Goal: Task Accomplishment & Management: Use online tool/utility

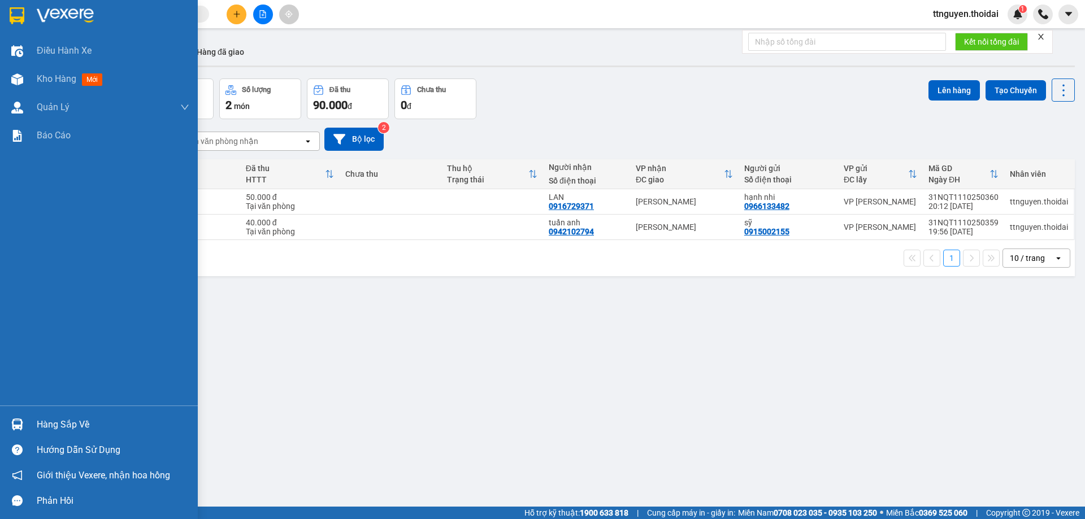
click at [86, 418] on div "Hàng sắp về" at bounding box center [113, 424] width 153 height 17
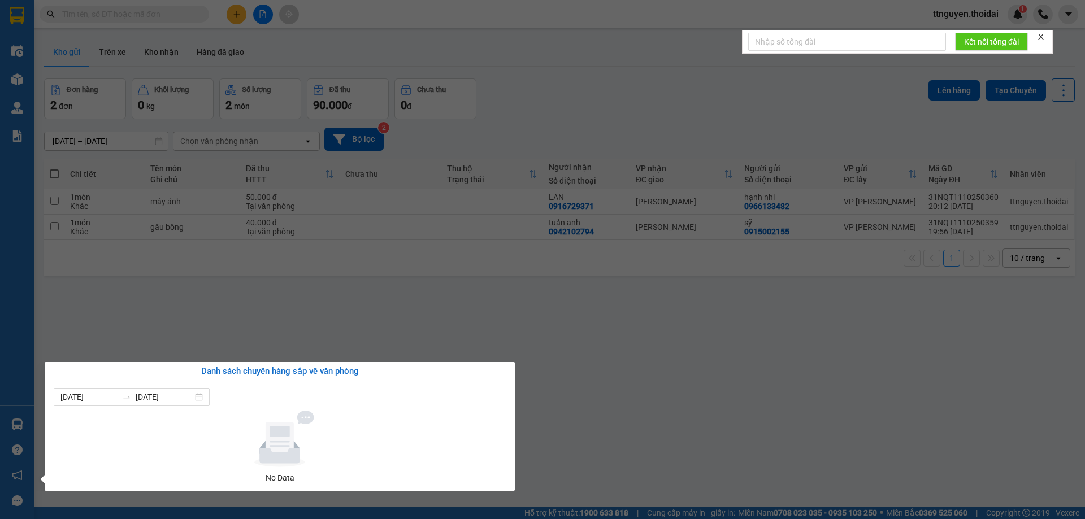
drag, startPoint x: 620, startPoint y: 398, endPoint x: 560, endPoint y: 395, distance: 59.4
click at [613, 398] on section "Kết quả [PERSON_NAME] ( 0 ) Bộ lọc No Data ttnguyen.thoidai 1 Điều [PERSON_NAME…" at bounding box center [542, 259] width 1085 height 519
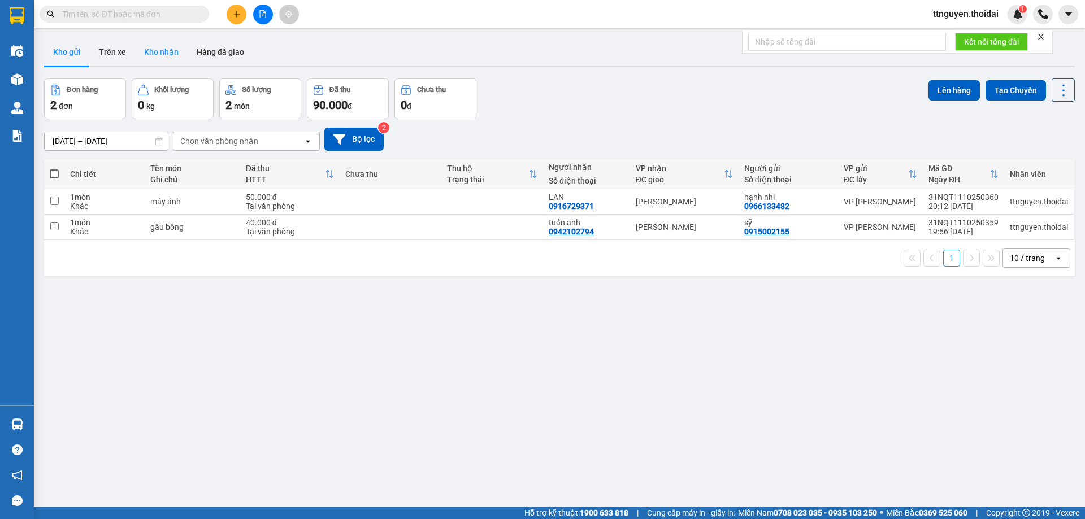
click at [164, 53] on button "Kho nhận" at bounding box center [161, 51] width 53 height 27
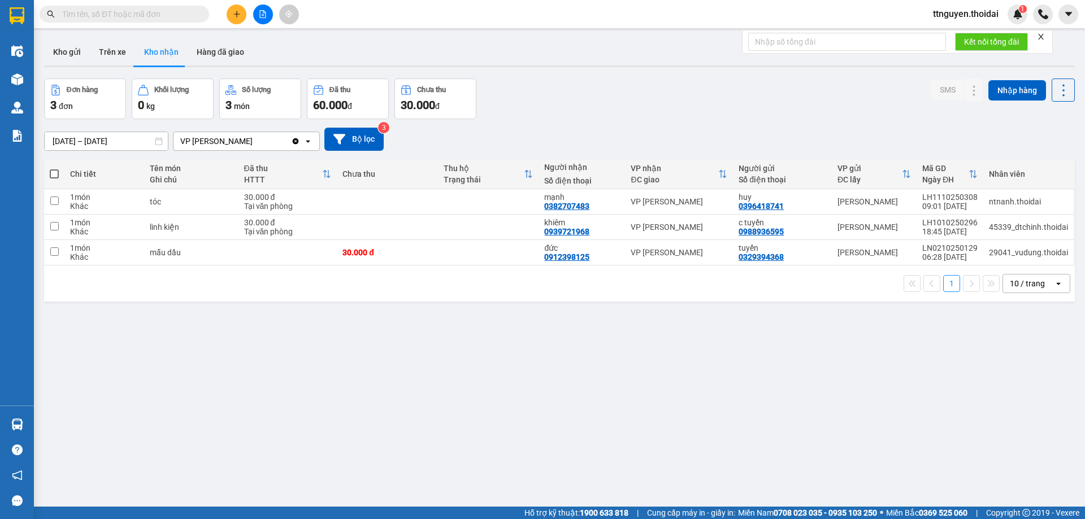
paste input "0336609868"
type input "0336609868"
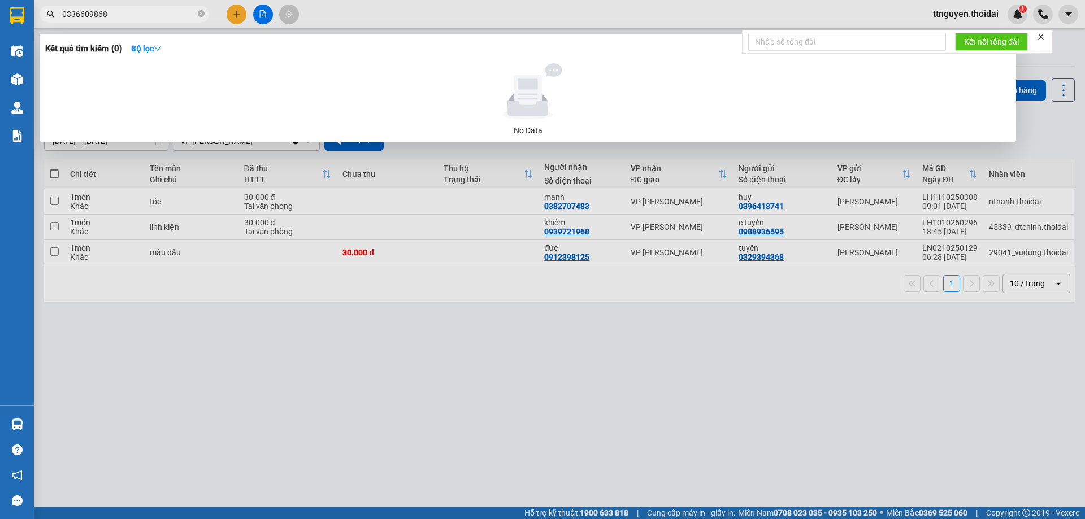
click at [129, 15] on input "0336609868" at bounding box center [128, 14] width 133 height 12
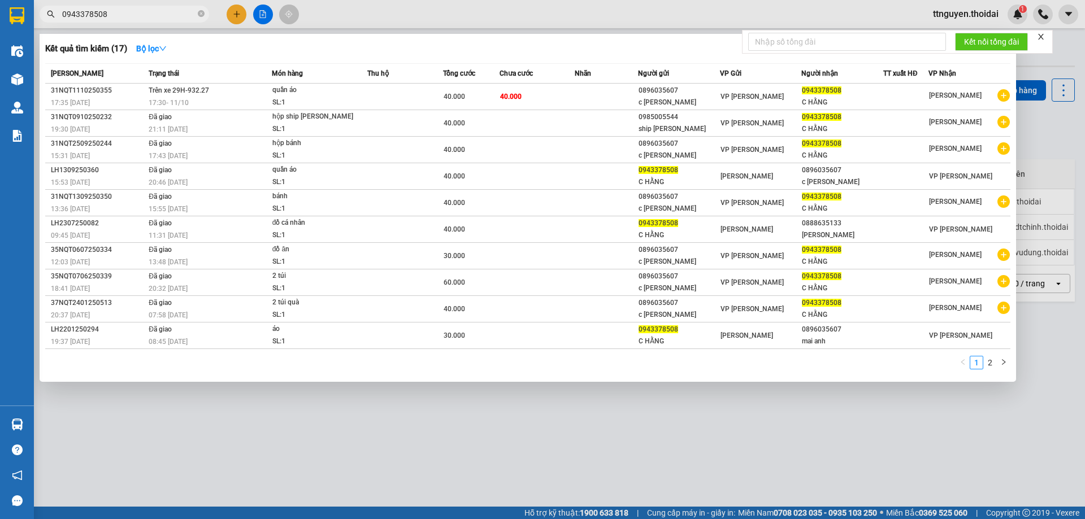
type input "0943378508"
click at [345, 396] on div at bounding box center [542, 259] width 1085 height 519
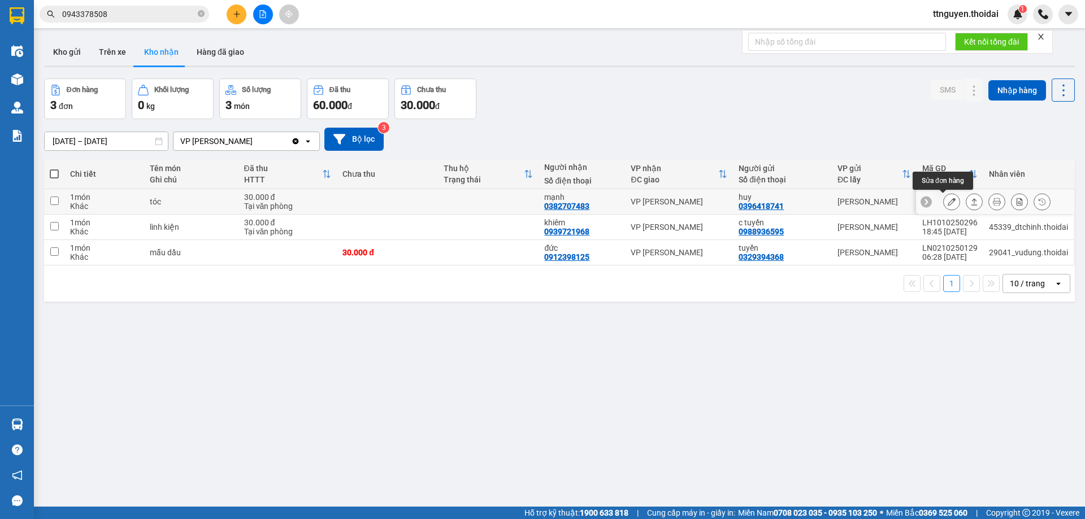
click at [947, 203] on icon at bounding box center [951, 202] width 8 height 8
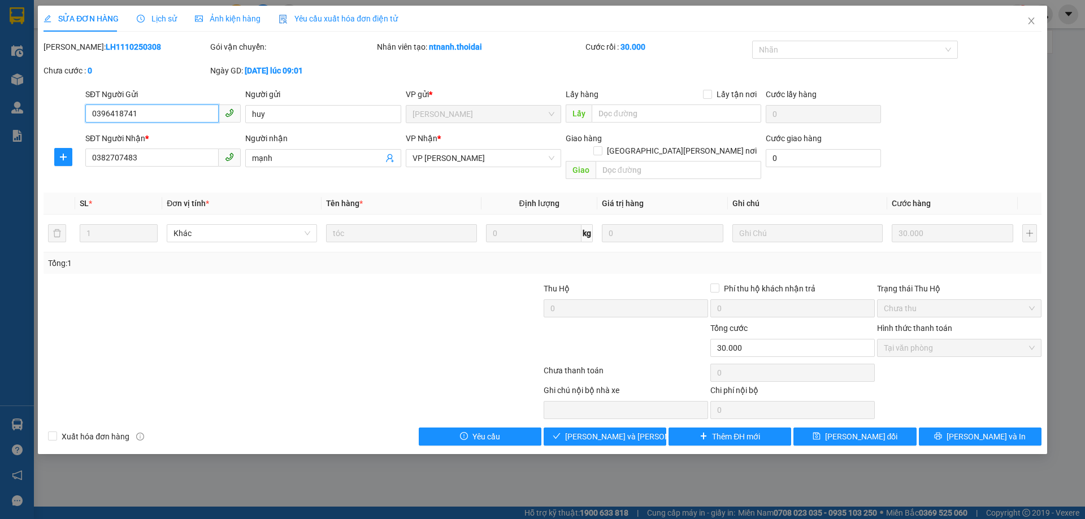
type input "0396418741"
type input "huy"
type input "0382707483"
type input "mạnh"
type input "0"
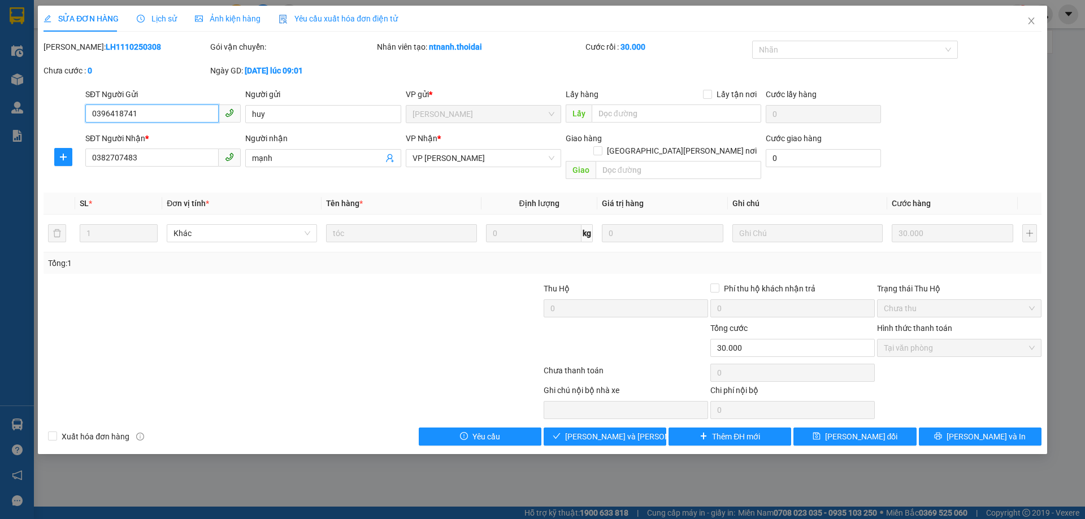
type input "30.000"
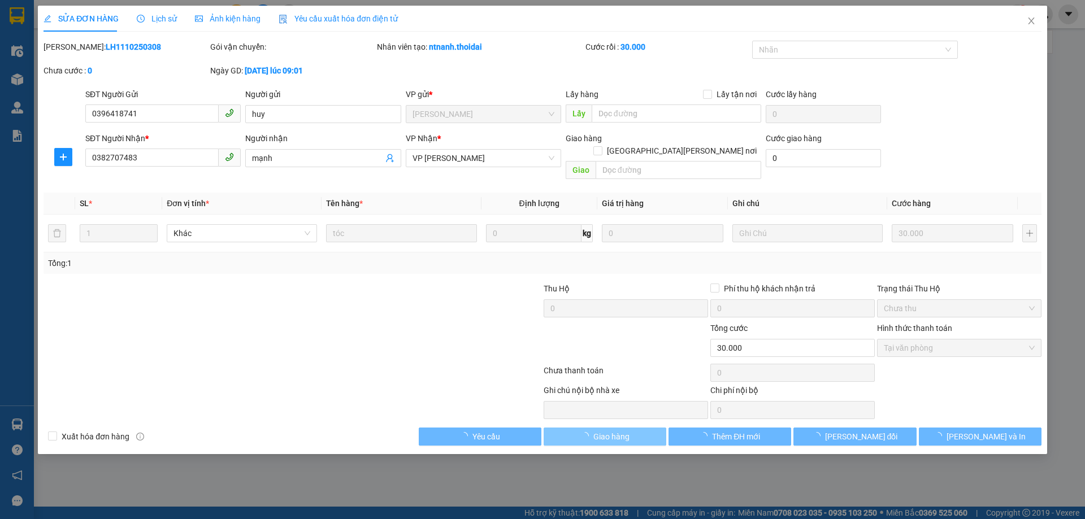
click at [621, 431] on span "Giao hàng" at bounding box center [611, 437] width 36 height 12
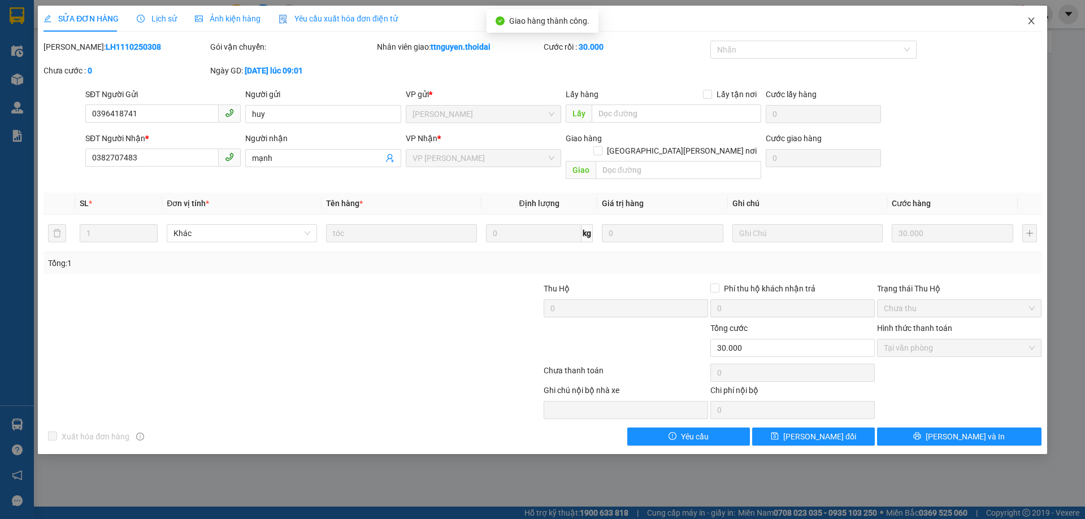
click at [1029, 20] on icon "close" at bounding box center [1031, 20] width 9 height 9
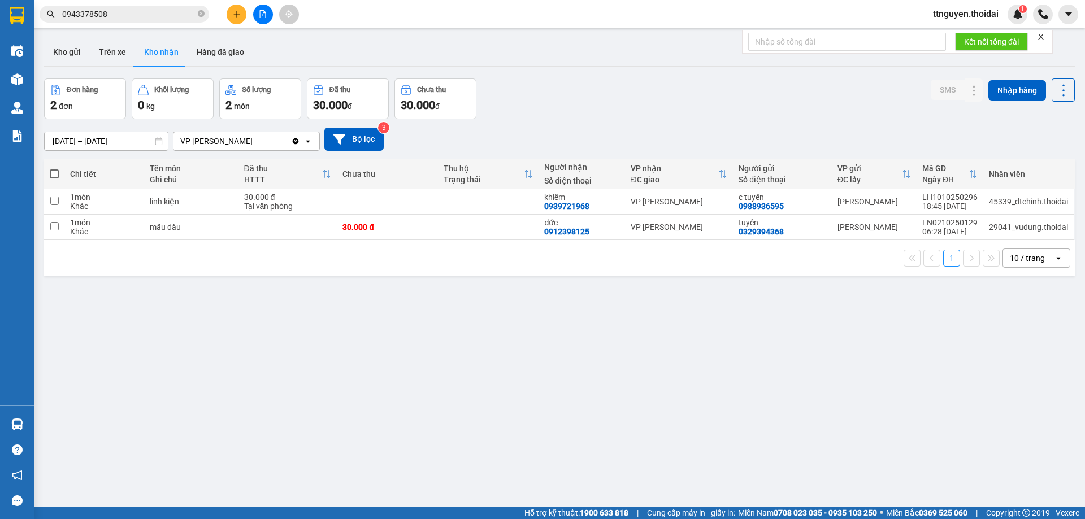
click at [938, 10] on span "ttnguyen.thoidai" at bounding box center [966, 14] width 84 height 14
click at [944, 33] on span "Đăng xuất" at bounding box center [970, 35] width 62 height 12
